Goal: Information Seeking & Learning: Find specific fact

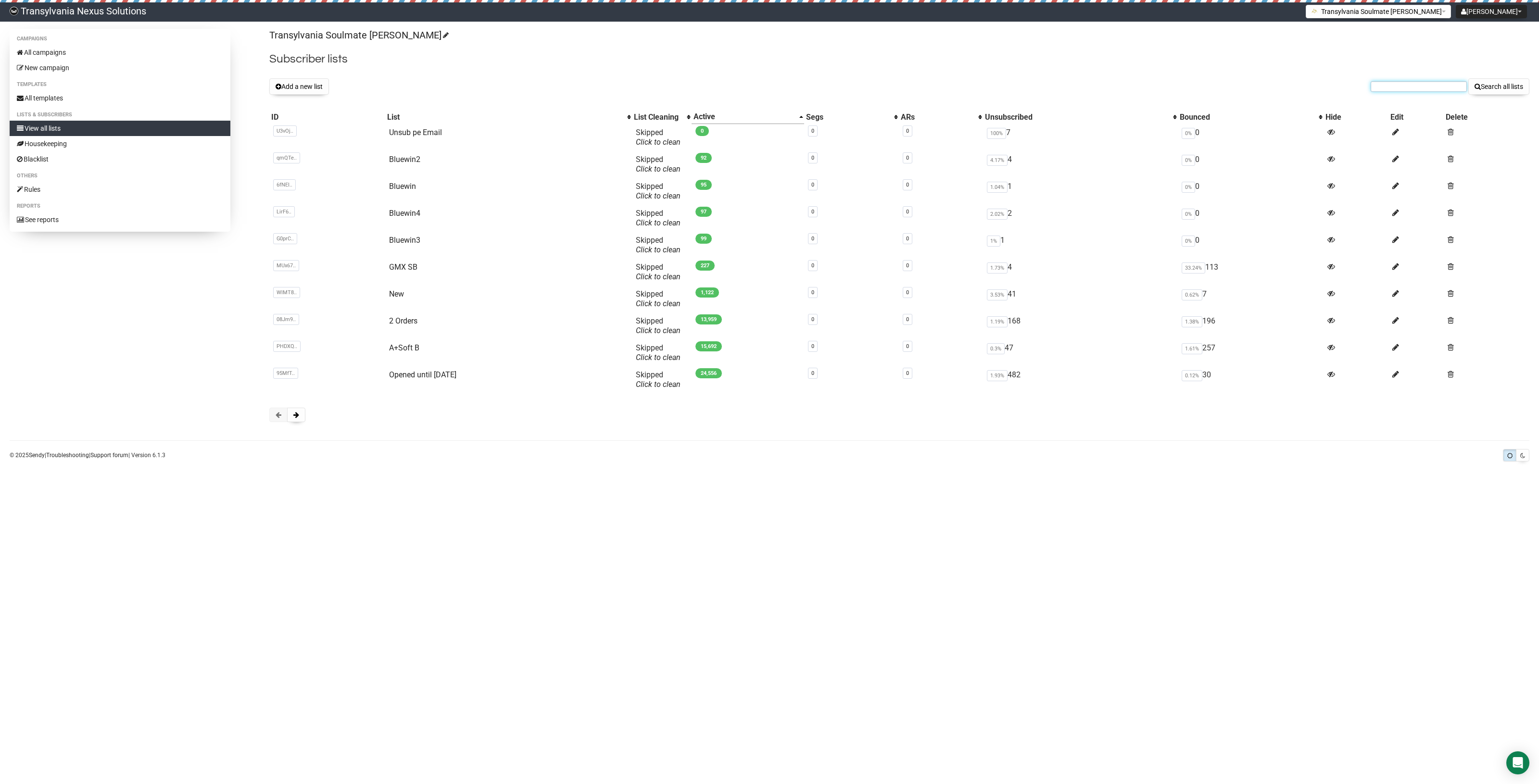
click at [1400, 92] on form "Search all lists" at bounding box center [1449, 87] width 159 height 17
click at [1385, 85] on input "text" at bounding box center [1418, 86] width 96 height 11
paste input "die.rieglerin@icloud.com"
type input "die.rieglerin@icloud.com"
click at [1514, 89] on button "Search all lists" at bounding box center [1498, 87] width 61 height 17
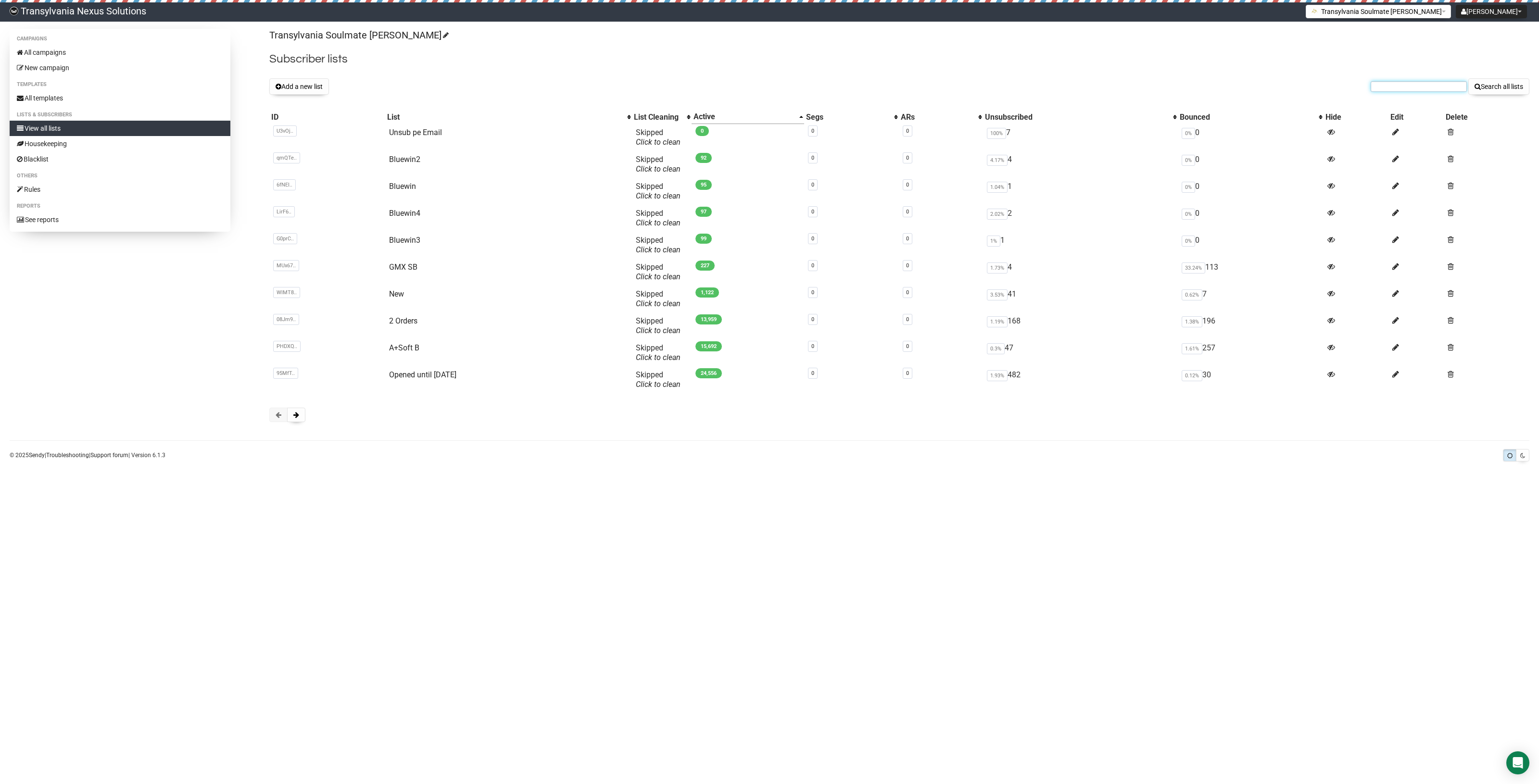
click at [1395, 90] on input "text" at bounding box center [1418, 86] width 96 height 11
paste input "die.rieglerin@icloud.com"
type input "die.rieglerin@icloud.com"
click at [1498, 92] on button "Search all lists" at bounding box center [1498, 87] width 61 height 17
click at [1381, 70] on div "Transylvania Soulmate Decoder Subscriber lists Add a new list Search all lists …" at bounding box center [899, 229] width 1259 height 402
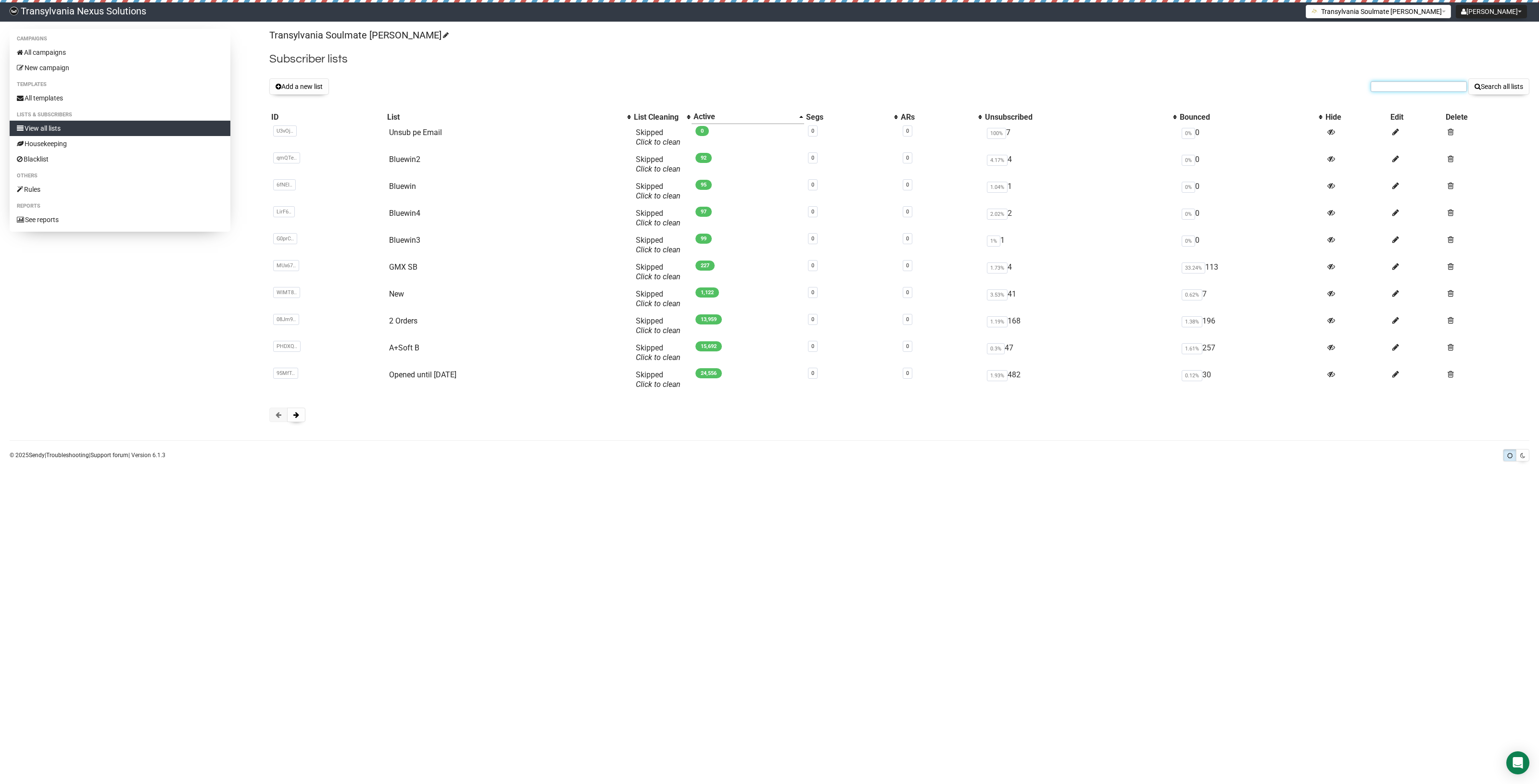
drag, startPoint x: 1373, startPoint y: 90, endPoint x: 1379, endPoint y: 90, distance: 6.0
click at [1373, 90] on input "text" at bounding box center [1418, 86] width 96 height 11
type input "die rieglerin"
click at [1468, 79] on button "Search all lists" at bounding box center [1498, 87] width 61 height 17
click at [1366, 90] on div "Add a new list Search all lists" at bounding box center [899, 87] width 1259 height 17
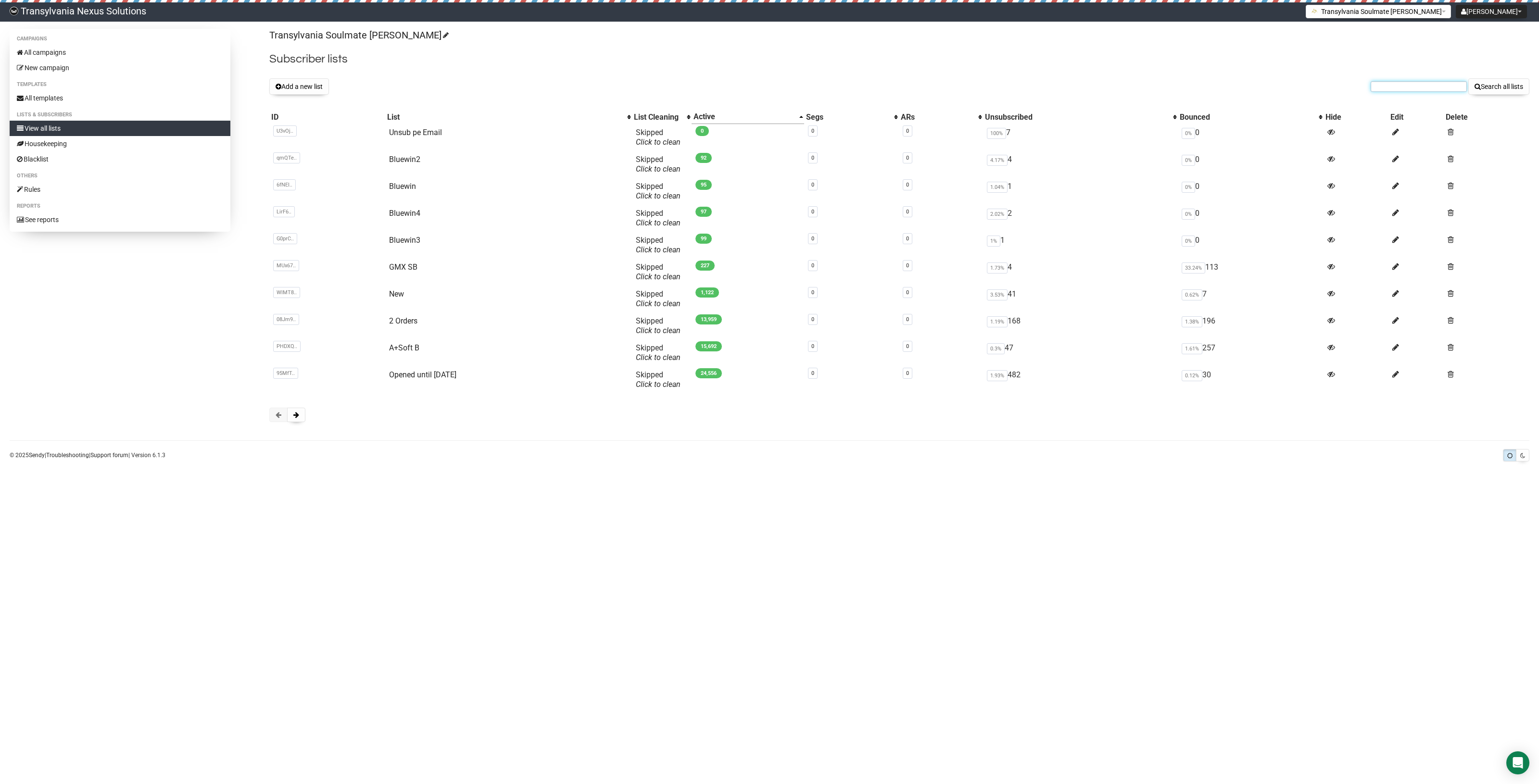
click at [1370, 88] on input "text" at bounding box center [1418, 86] width 96 height 11
click at [1381, 79] on form "Search all lists" at bounding box center [1449, 87] width 159 height 17
click at [1386, 90] on input "text" at bounding box center [1418, 86] width 96 height 11
drag, startPoint x: 1386, startPoint y: 90, endPoint x: 1396, endPoint y: 90, distance: 10.0
paste input "[EMAIL_ADDRESS][DOMAIN_NAME]"
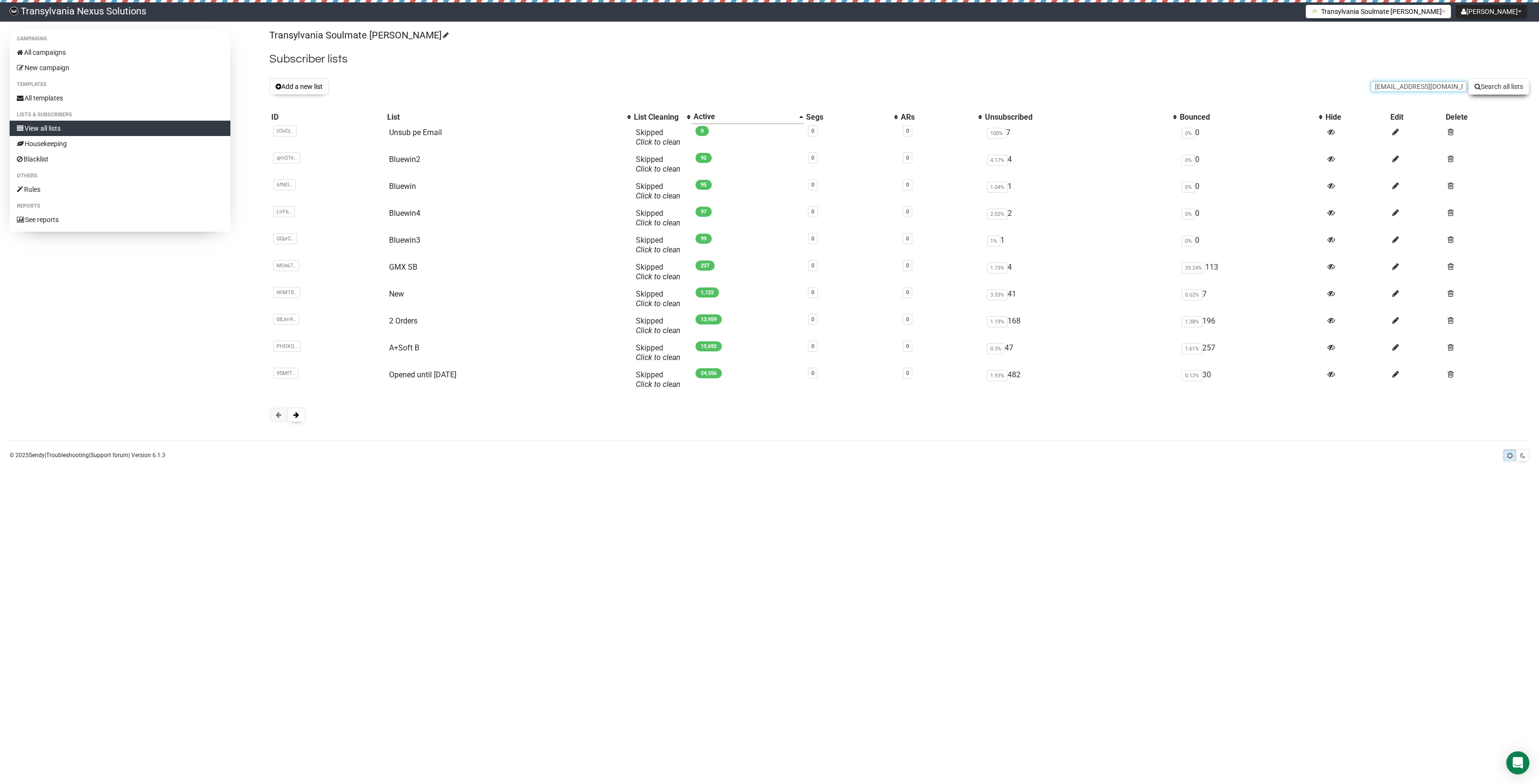
type input "[EMAIL_ADDRESS][DOMAIN_NAME]"
click at [1489, 93] on button "Search all lists" at bounding box center [1498, 87] width 61 height 17
